Goal: Information Seeking & Learning: Learn about a topic

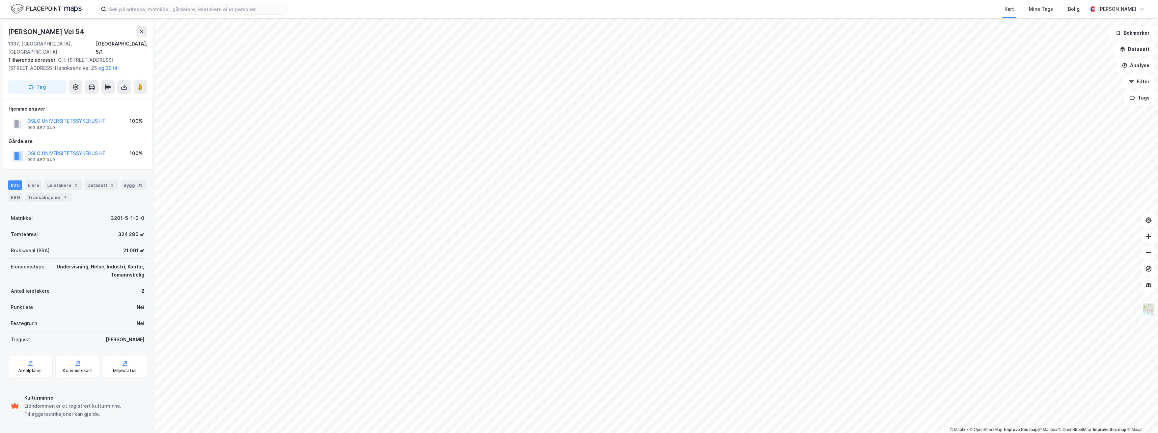
click at [1149, 312] on img at bounding box center [1148, 309] width 13 height 13
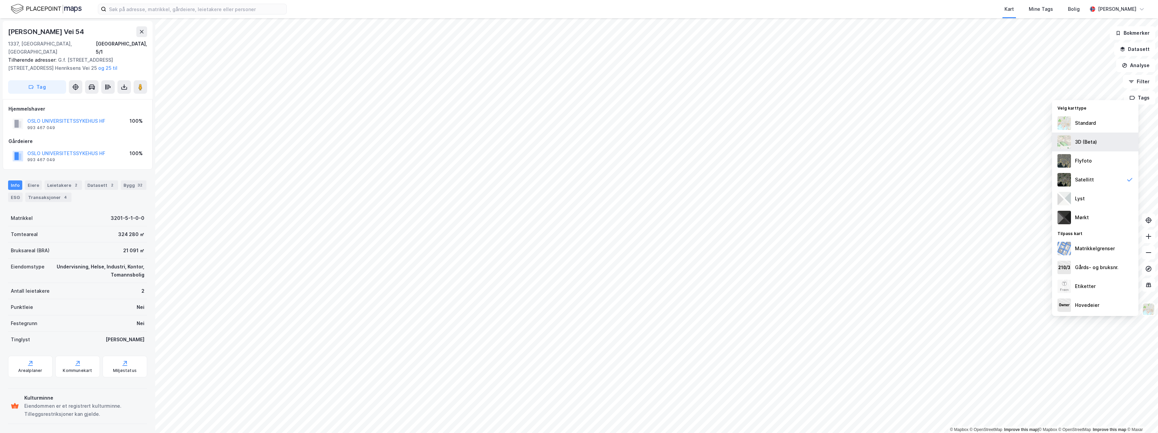
click at [1104, 149] on div "3D (Beta)" at bounding box center [1095, 142] width 86 height 19
